Goal: Task Accomplishment & Management: Manage account settings

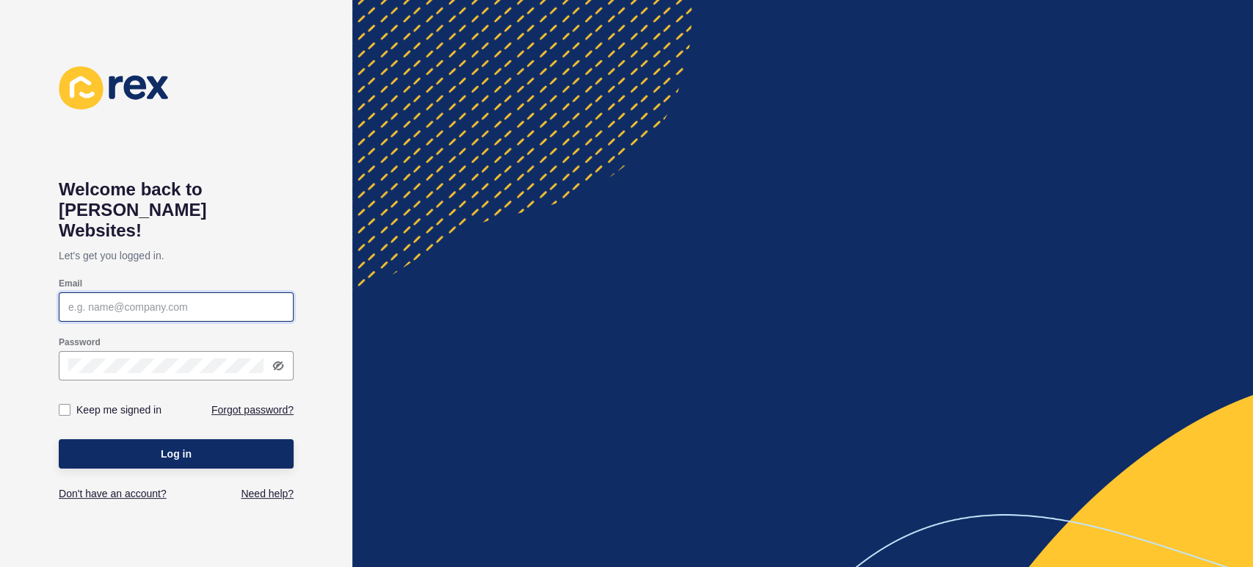
click at [192, 299] on input "Email" at bounding box center [176, 306] width 216 height 15
type input "[PERSON_NAME][EMAIL_ADDRESS][PERSON_NAME][DOMAIN_NAME]"
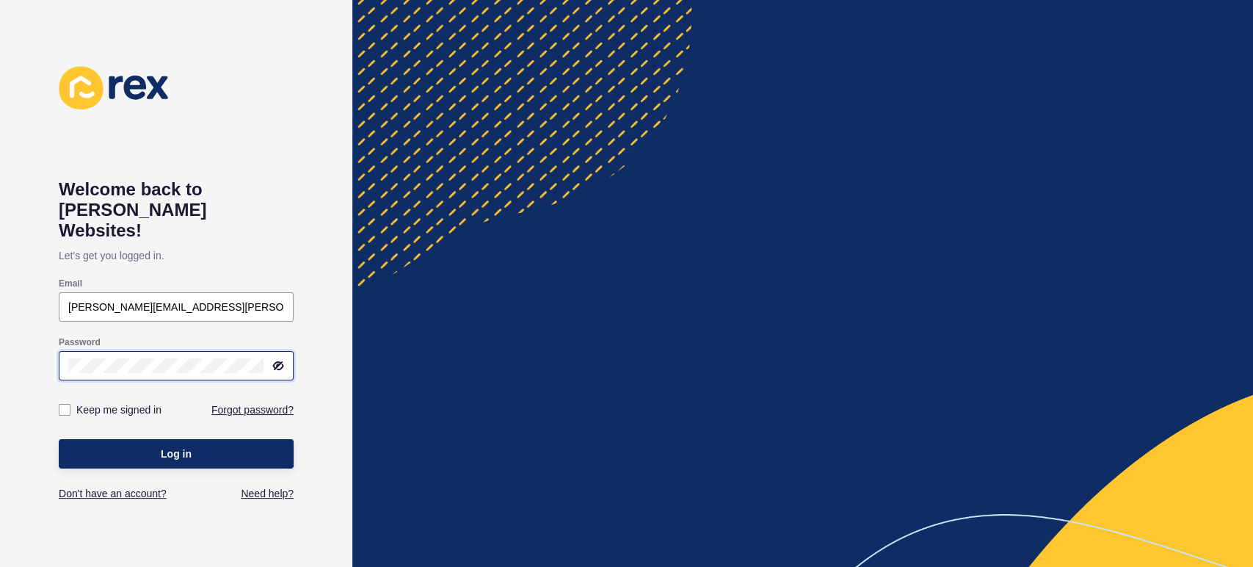
click at [59, 439] on button "Log in" at bounding box center [176, 453] width 235 height 29
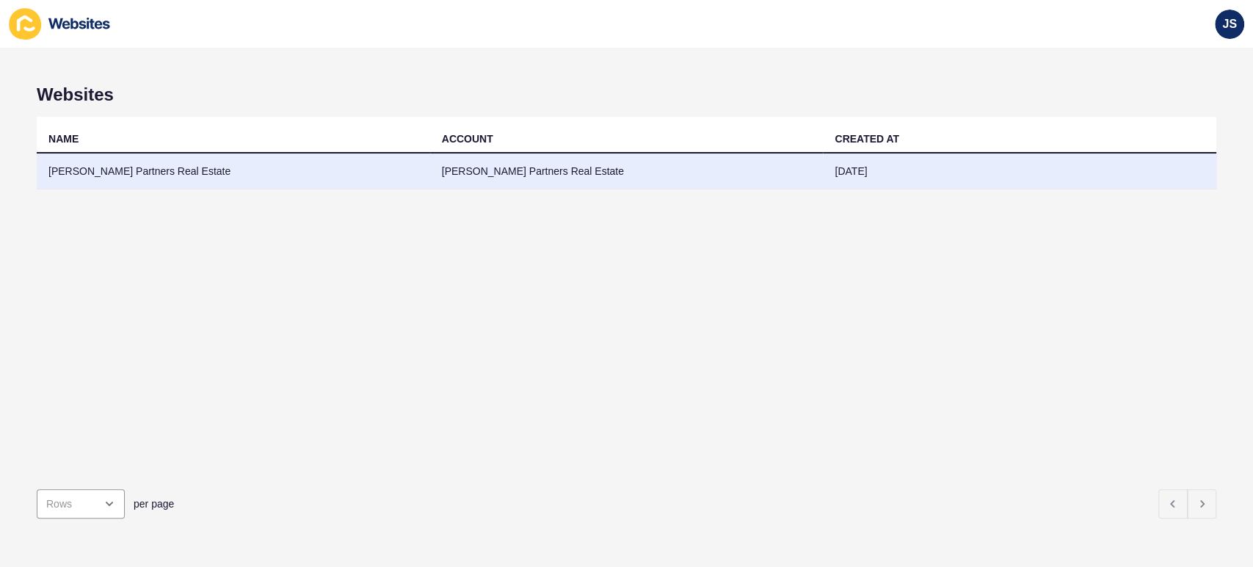
click at [238, 179] on td "[PERSON_NAME] Partners Real Estate" at bounding box center [233, 171] width 393 height 36
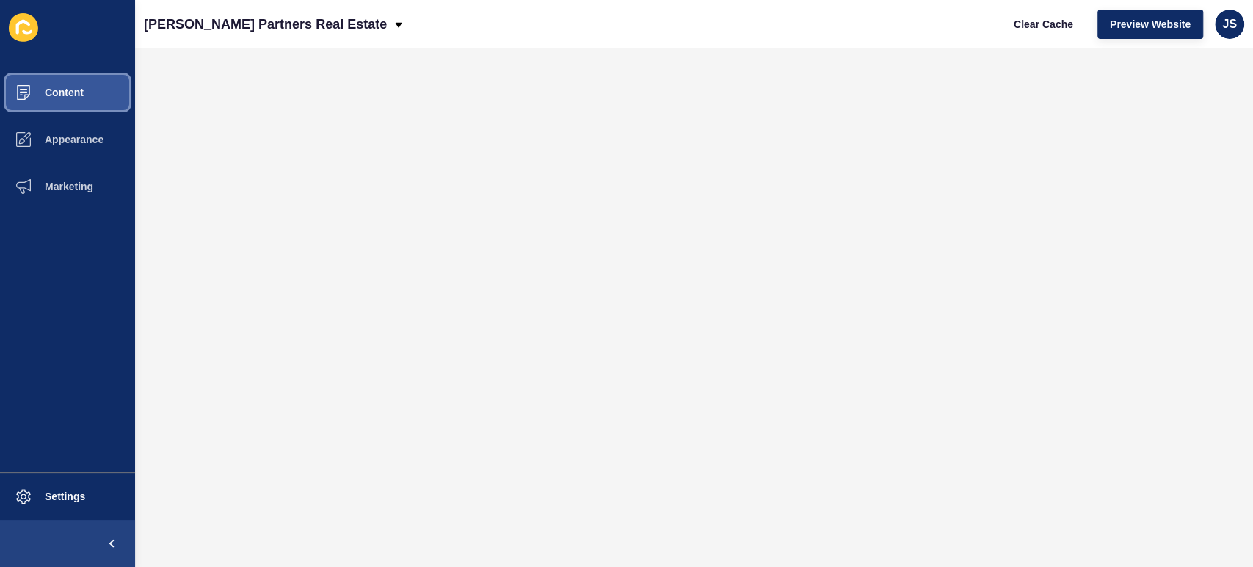
click at [77, 96] on span "Content" at bounding box center [41, 93] width 86 height 12
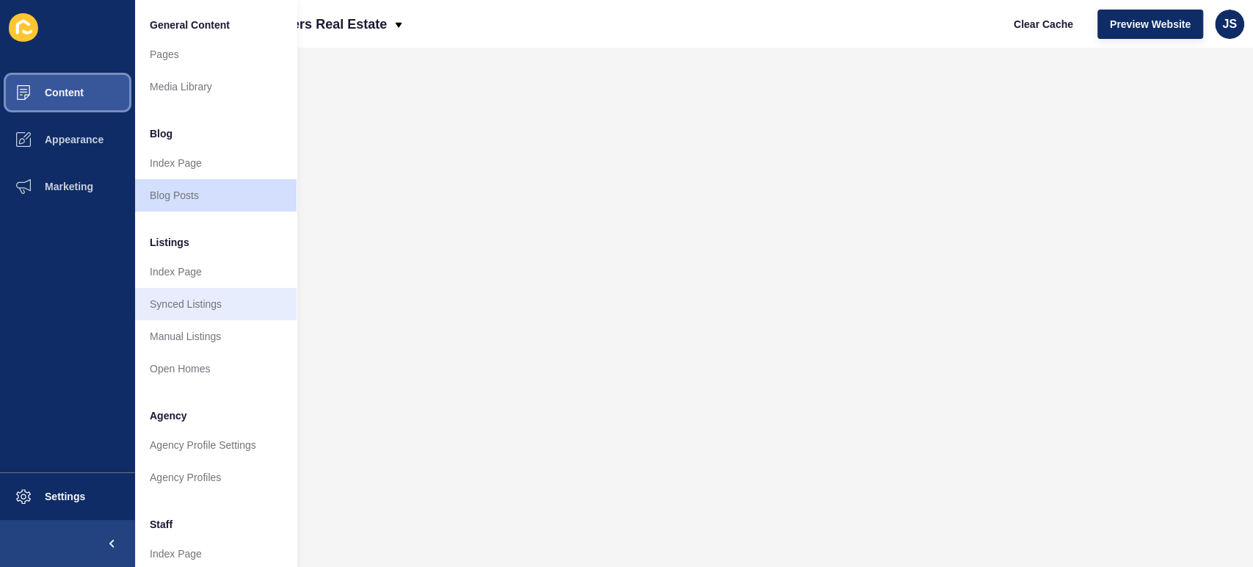
scroll to position [81, 0]
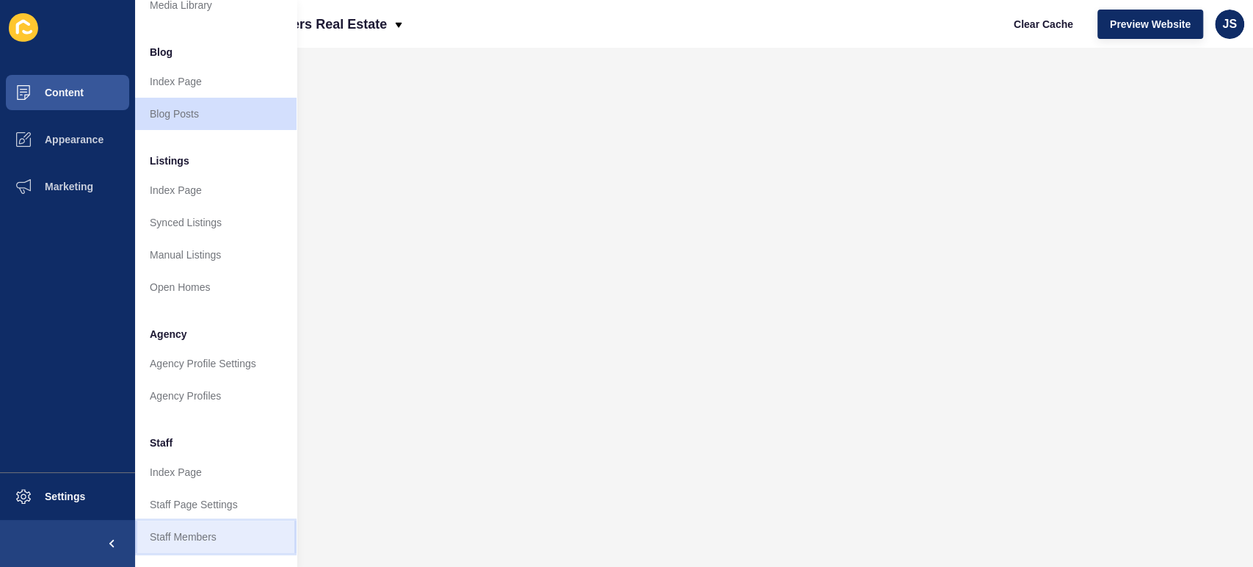
click at [200, 527] on link "Staff Members" at bounding box center [215, 536] width 161 height 32
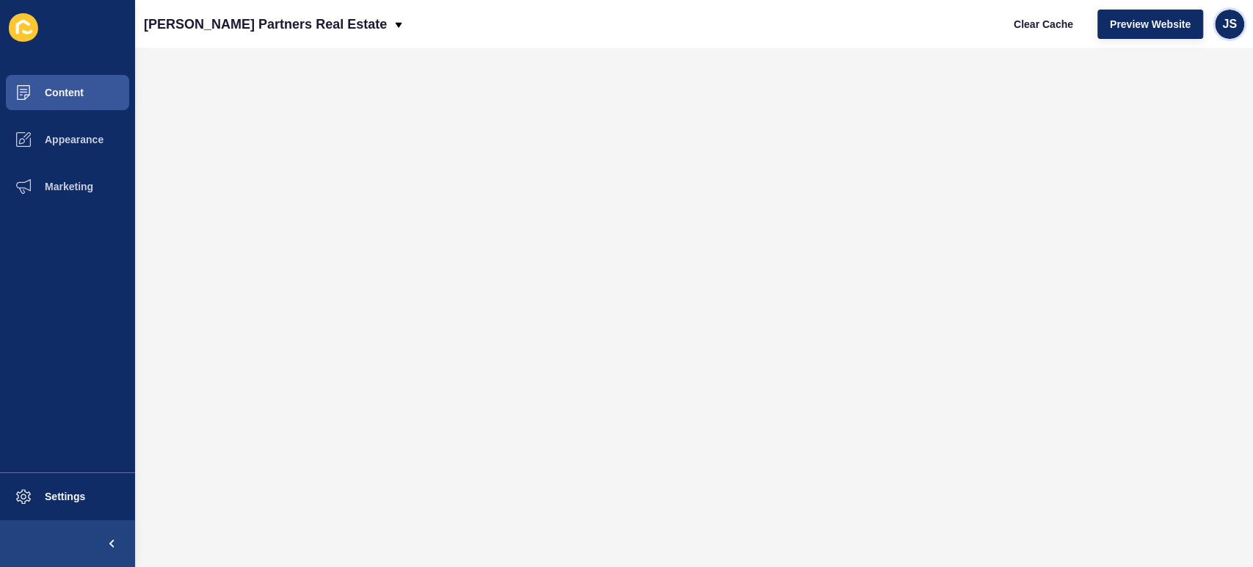
click at [1230, 21] on span "JS" at bounding box center [1229, 24] width 15 height 15
click at [1200, 114] on link "Logout" at bounding box center [1195, 122] width 108 height 32
